Goal: Task Accomplishment & Management: Manage account settings

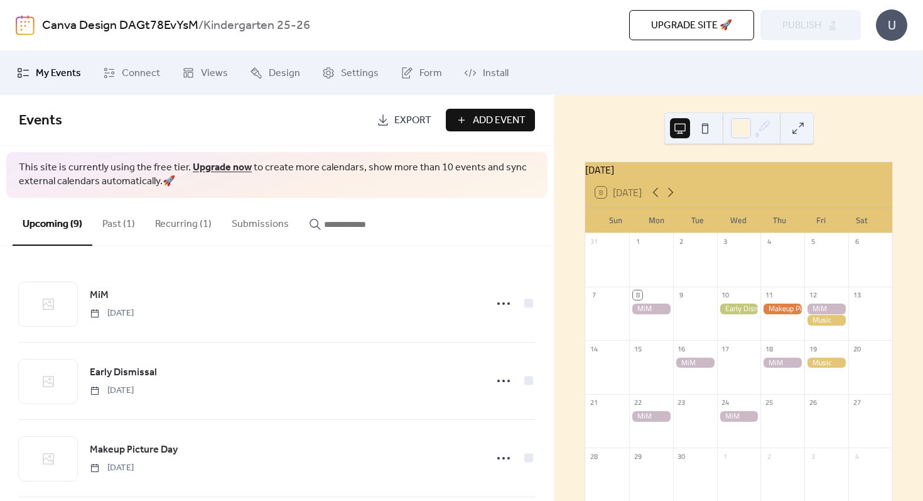
scroll to position [120, 0]
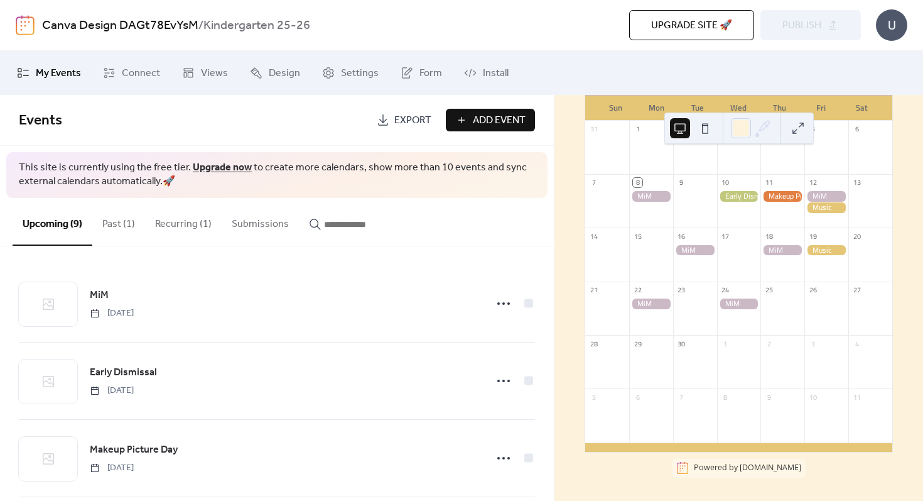
click at [811, 308] on div at bounding box center [827, 314] width 44 height 32
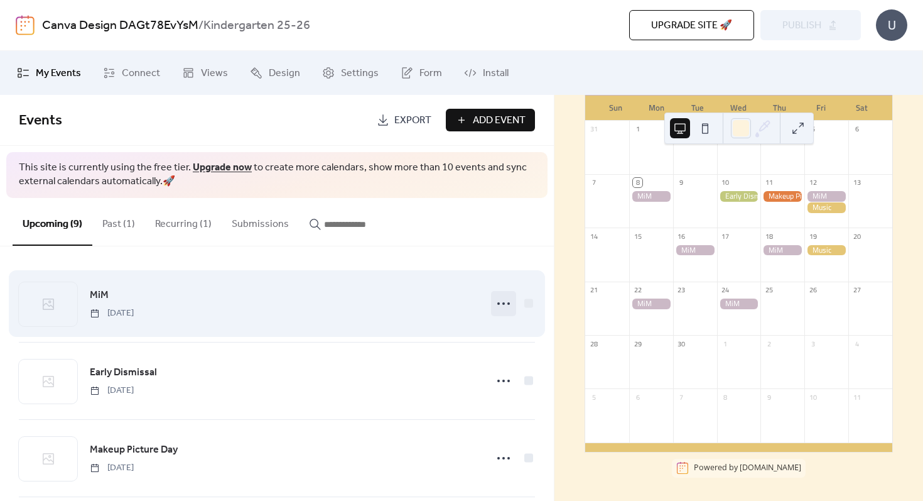
click at [503, 302] on icon at bounding box center [504, 303] width 20 height 20
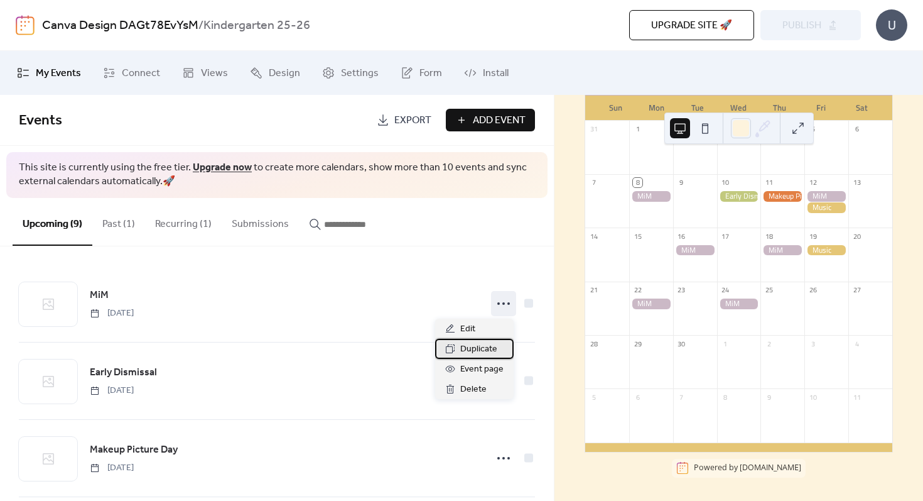
click at [482, 351] on span "Duplicate" at bounding box center [478, 349] width 37 height 15
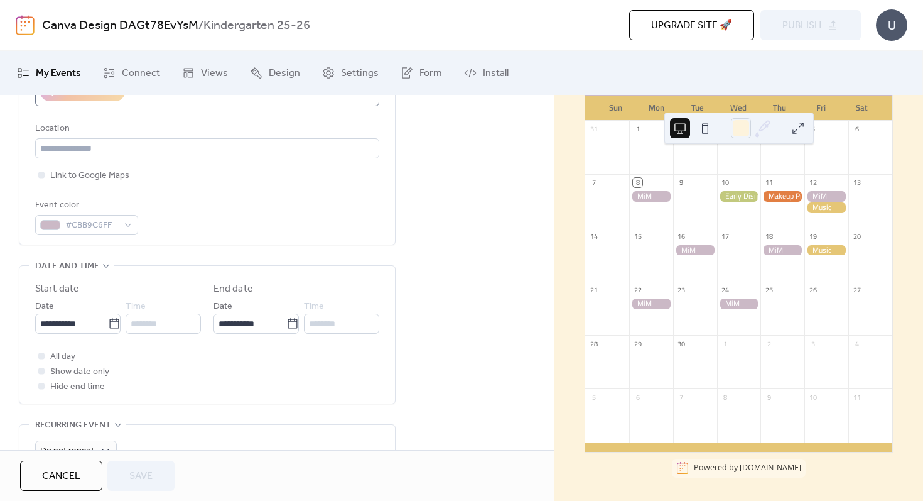
scroll to position [293, 0]
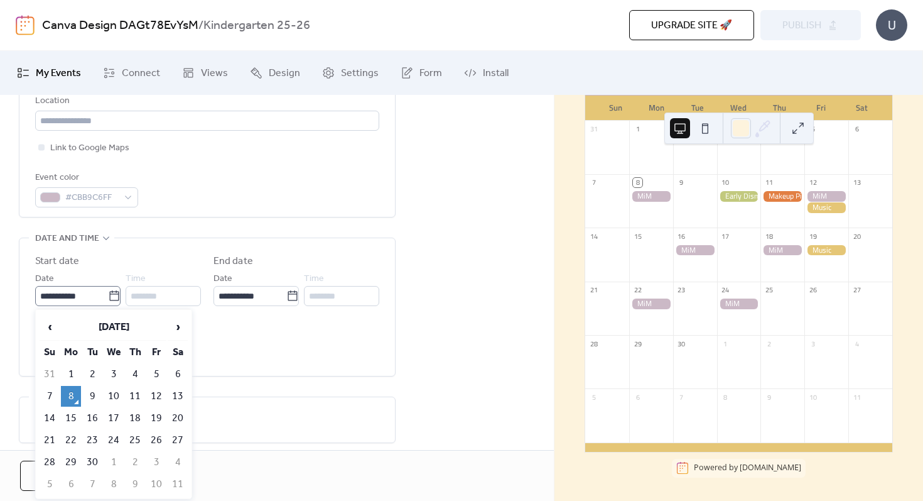
click at [111, 291] on icon at bounding box center [113, 295] width 9 height 10
click at [108, 291] on input "**********" at bounding box center [71, 296] width 73 height 20
click at [156, 438] on td "26" at bounding box center [156, 440] width 20 height 21
type input "**********"
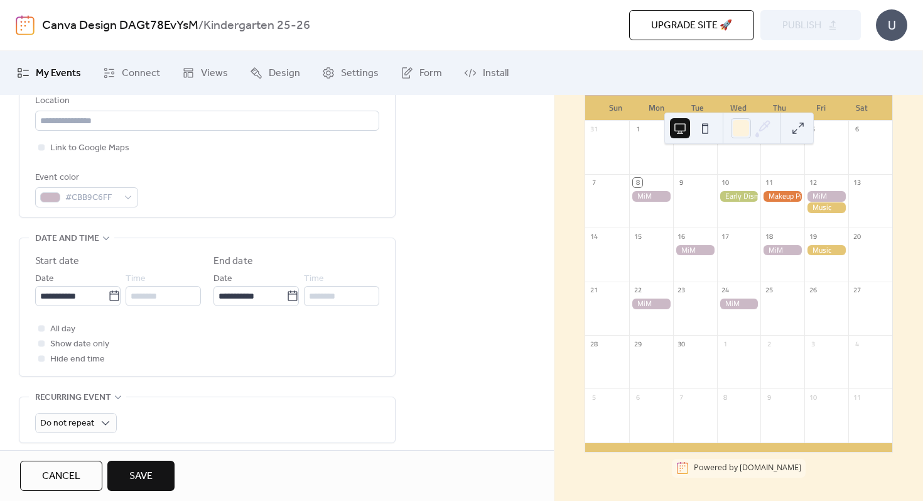
click at [138, 477] on span "Save" at bounding box center [140, 476] width 23 height 15
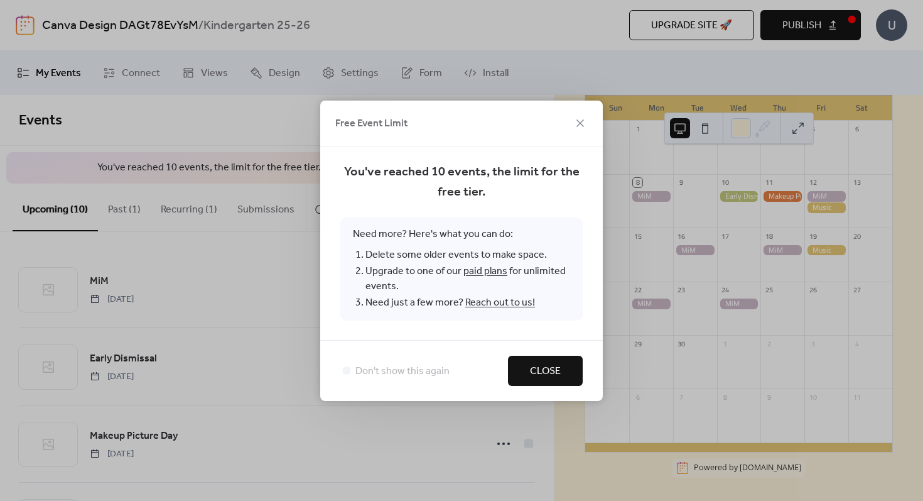
click at [544, 372] on span "Close" at bounding box center [545, 371] width 31 height 15
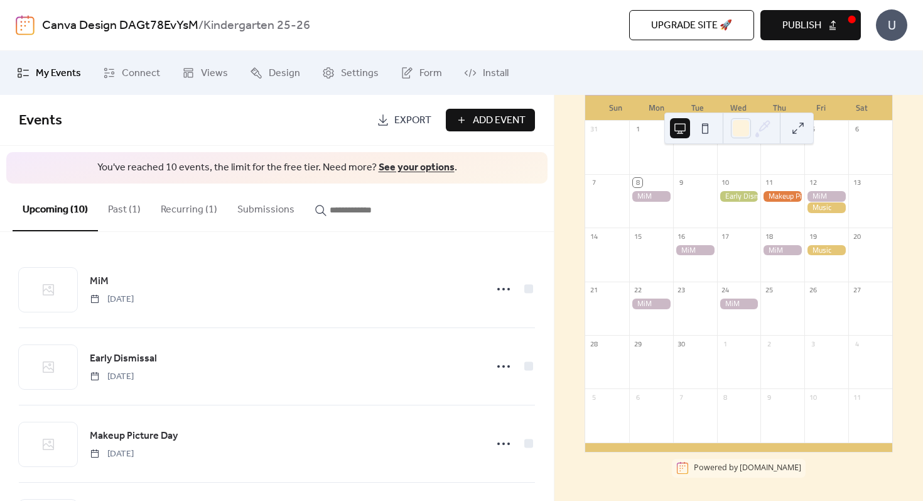
click at [195, 215] on button "Recurring (1)" at bounding box center [189, 206] width 77 height 46
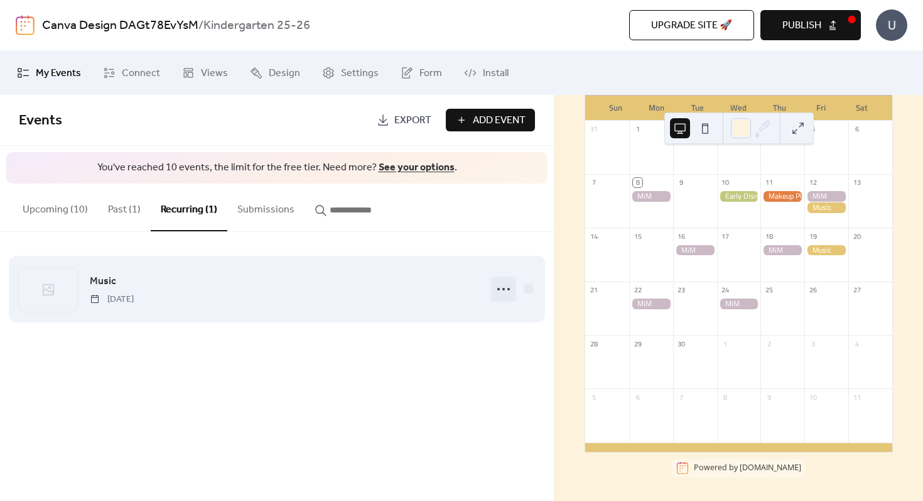
click at [504, 288] on icon at bounding box center [504, 289] width 20 height 20
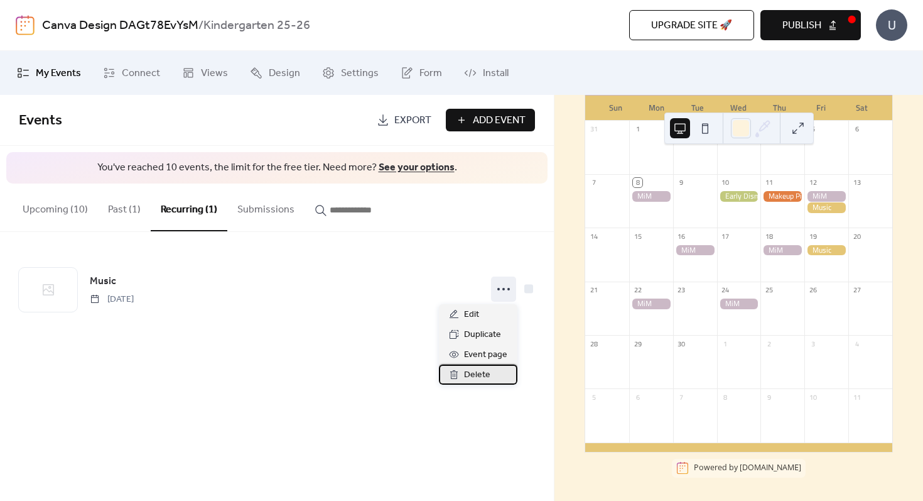
click at [476, 374] on span "Delete" at bounding box center [477, 374] width 26 height 15
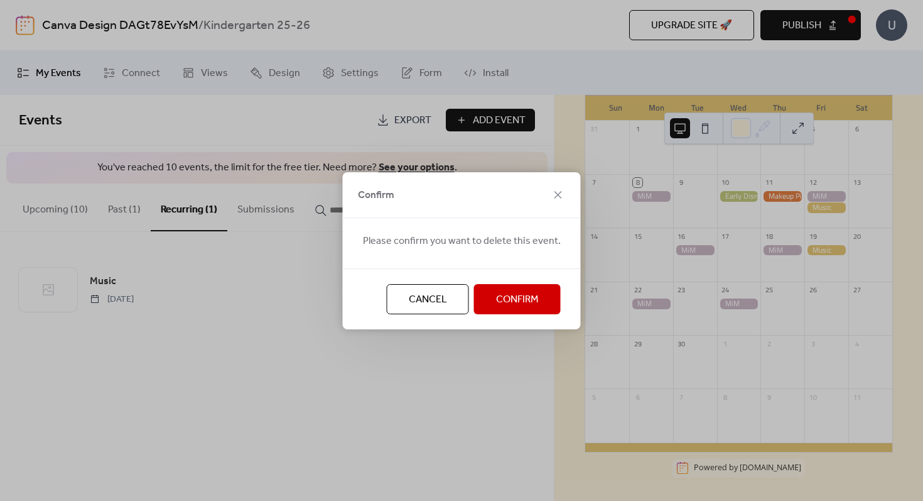
click at [506, 302] on span "Confirm" at bounding box center [517, 299] width 43 height 15
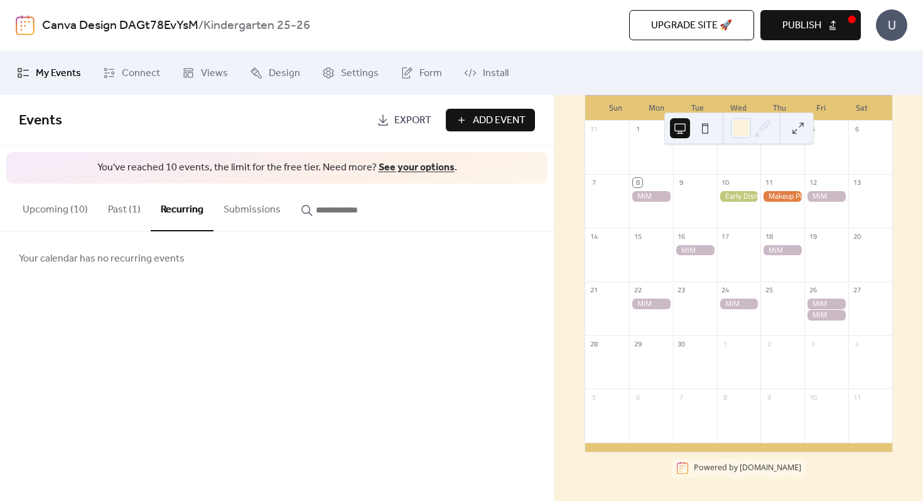
click at [77, 214] on button "Upcoming (10)" at bounding box center [55, 206] width 85 height 46
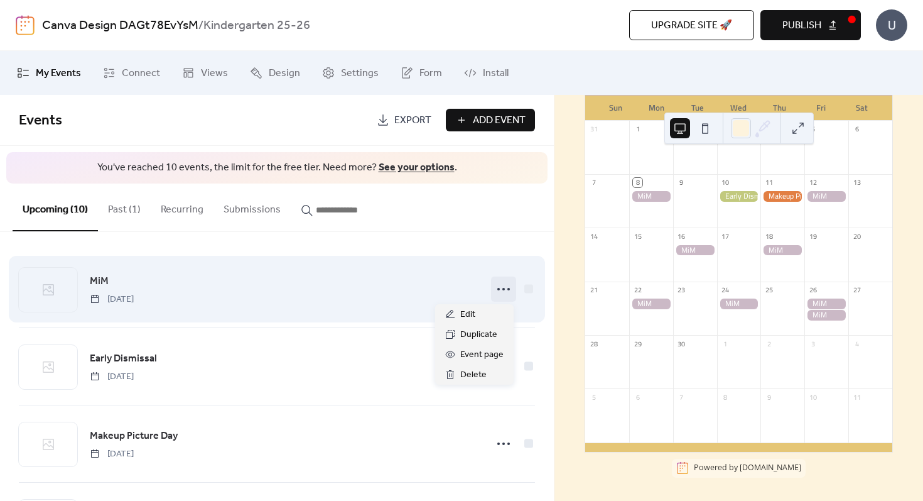
click at [497, 289] on circle at bounding box center [498, 289] width 3 height 3
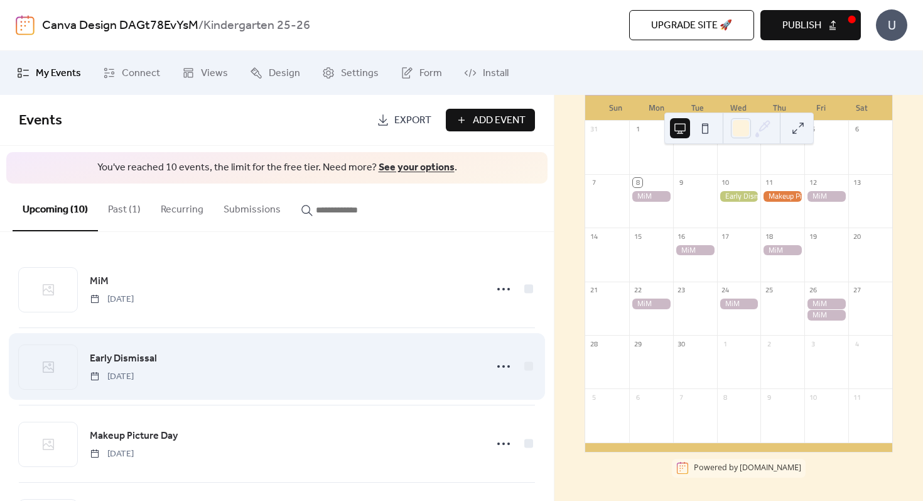
click at [334, 366] on div "Early Dismissal [DATE]" at bounding box center [284, 367] width 389 height 32
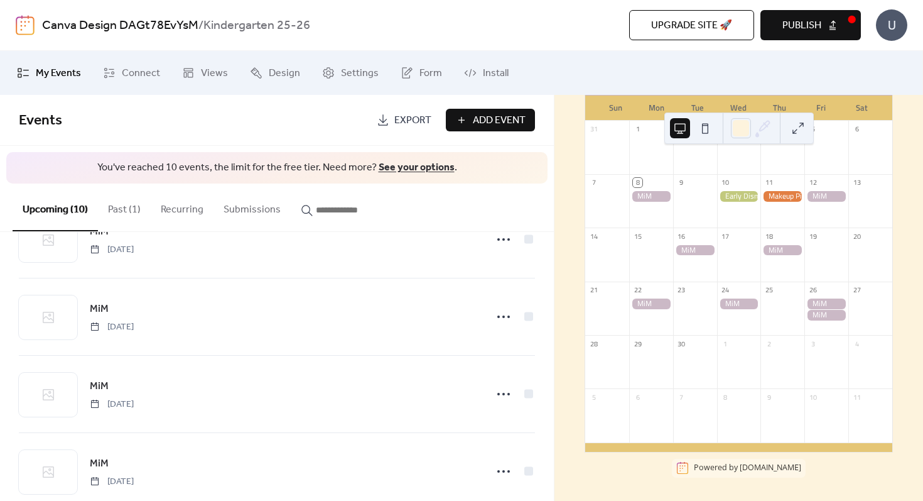
scroll to position [541, 0]
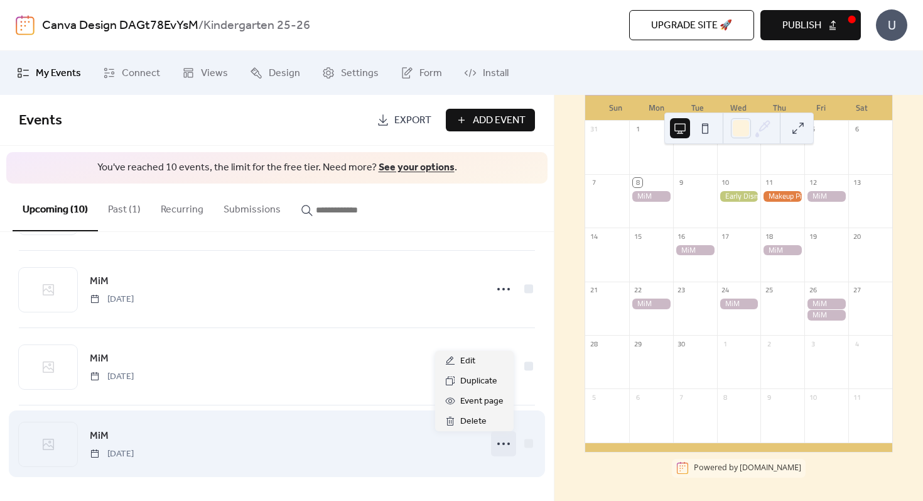
click at [497, 443] on icon at bounding box center [504, 443] width 20 height 20
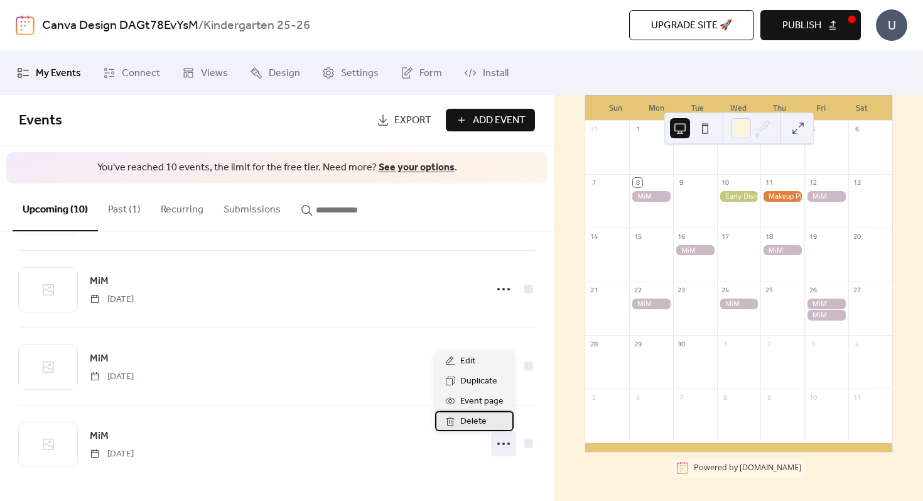
click at [492, 421] on div "Delete" at bounding box center [474, 421] width 79 height 20
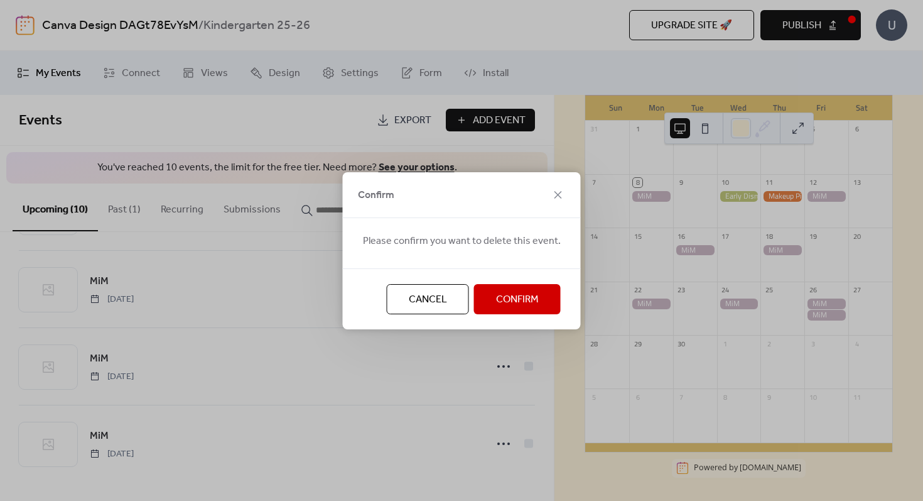
click at [525, 298] on span "Confirm" at bounding box center [517, 299] width 43 height 15
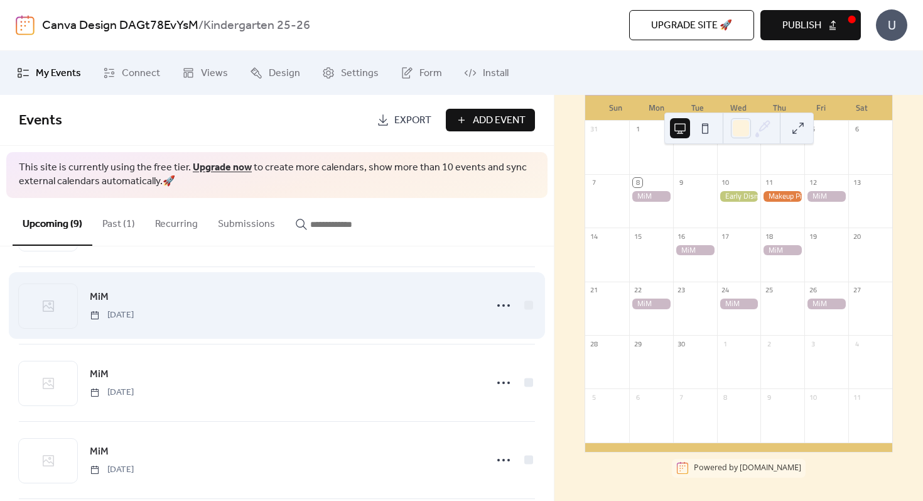
scroll to position [0, 0]
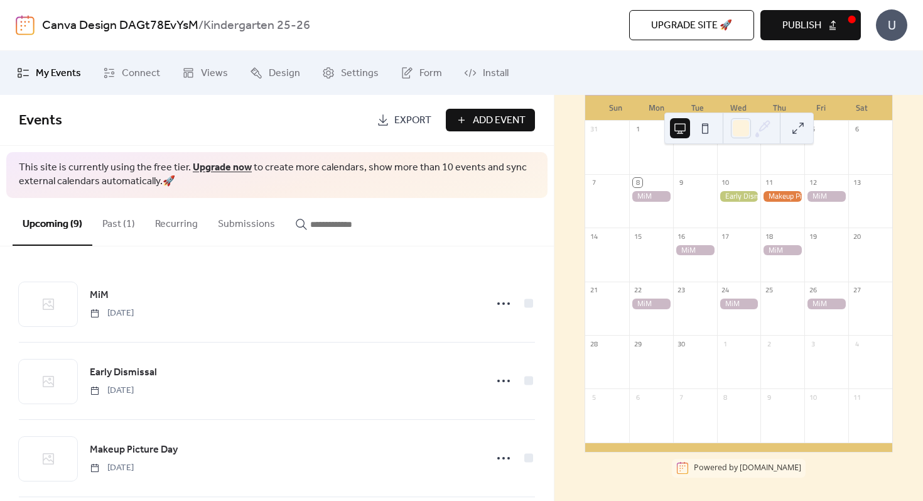
click at [828, 19] on button "Publish" at bounding box center [811, 25] width 101 height 30
